Goal: Task Accomplishment & Management: Use online tool/utility

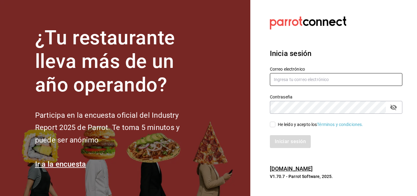
type input "cuerno.cdmx@GRUPOCOSTENO.COM"
click at [273, 125] on input "He leído y acepto los Términos y condiciones." at bounding box center [272, 123] width 5 height 5
checkbox input "true"
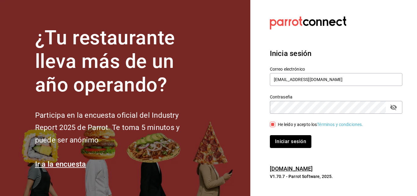
click at [286, 143] on button "Iniciar sesión" at bounding box center [291, 141] width 42 height 13
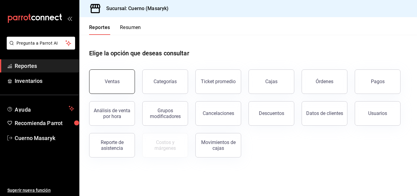
click at [114, 81] on div "Ventas" at bounding box center [112, 81] width 15 height 6
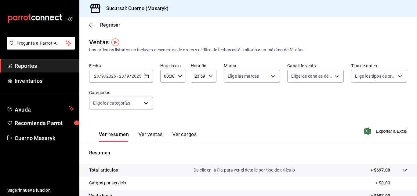
click at [147, 78] on \(Stroke\) "button" at bounding box center [147, 75] width 4 height 3
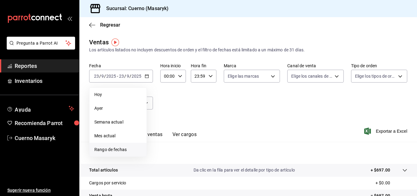
click at [99, 147] on span "Rango de fechas" at bounding box center [117, 149] width 47 height 6
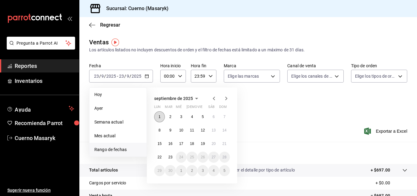
click at [158, 114] on button "1" at bounding box center [159, 116] width 11 height 11
click at [172, 155] on abbr "23" at bounding box center [170, 157] width 4 height 4
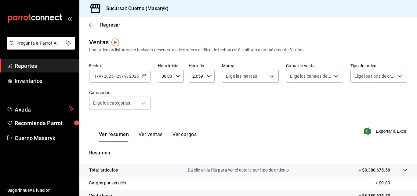
click at [143, 75] on icon "button" at bounding box center [144, 76] width 4 height 4
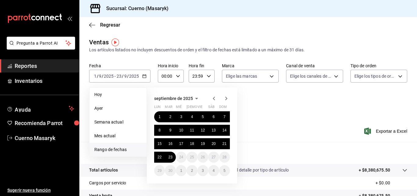
click at [330, 177] on tr "Cargos por servicio + $0.00" at bounding box center [248, 182] width 338 height 13
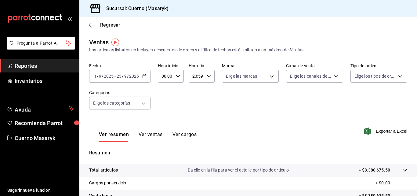
click at [31, 64] on span "Reportes" at bounding box center [45, 66] width 60 height 8
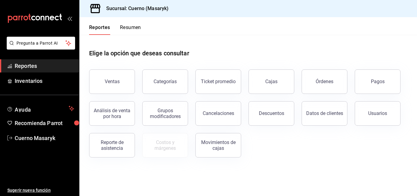
click at [375, 119] on button "Usuarios" at bounding box center [378, 113] width 46 height 24
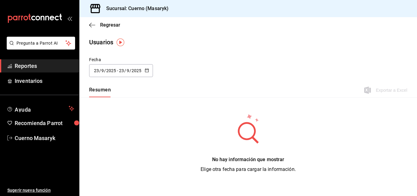
click at [146, 67] on div "[DATE] [DATE] - [DATE] [DATE]" at bounding box center [121, 70] width 64 height 13
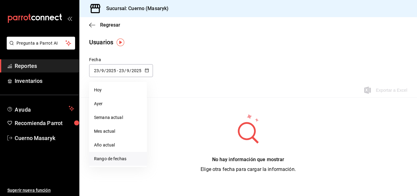
click at [108, 159] on li "Rango de fechas" at bounding box center [118, 159] width 58 height 14
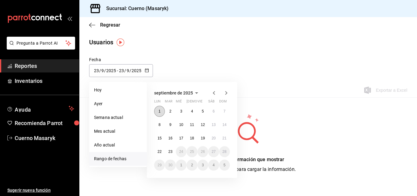
click at [162, 113] on button "1" at bounding box center [159, 111] width 11 height 11
click at [171, 153] on abbr "23" at bounding box center [170, 151] width 4 height 4
type input "[DATE]"
type input "1"
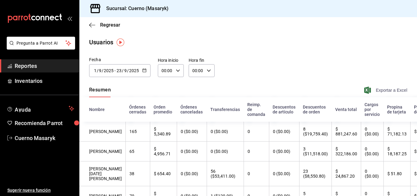
click at [372, 87] on span "Exportar a Excel" at bounding box center [386, 89] width 42 height 7
